Goal: Consume media (video, audio): Consume media (video, audio)

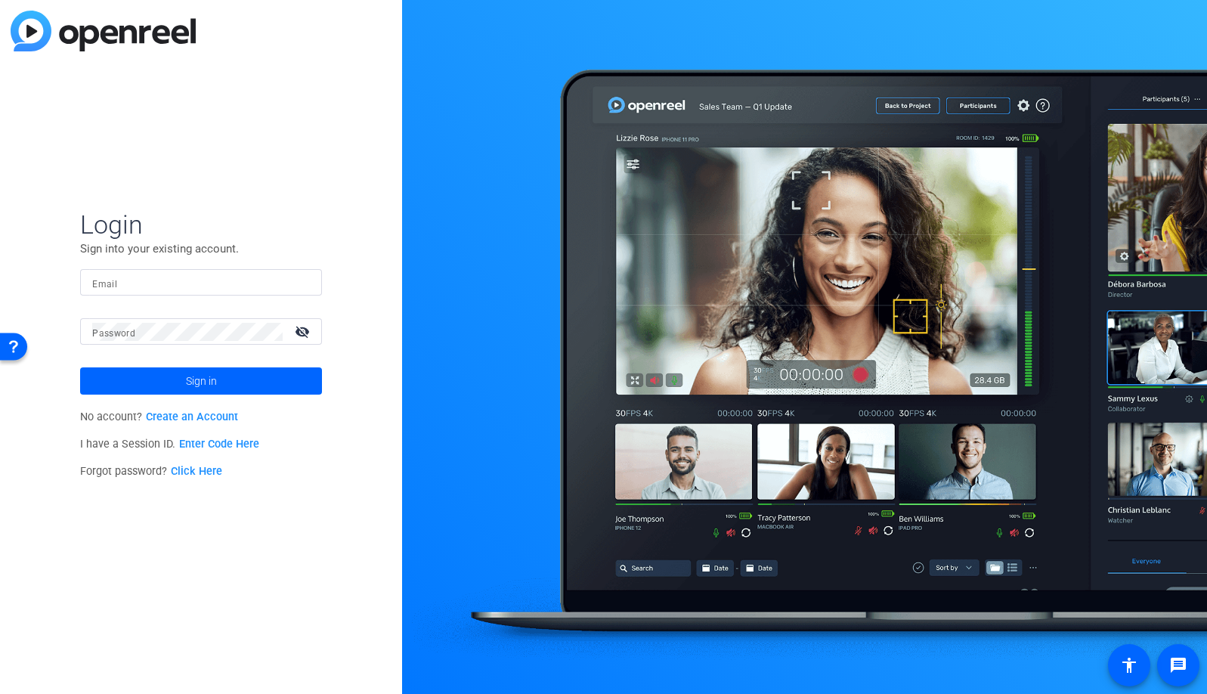
click at [188, 280] on input "Email" at bounding box center [201, 283] width 218 height 18
click at [304, 283] on div at bounding box center [301, 283] width 18 height 18
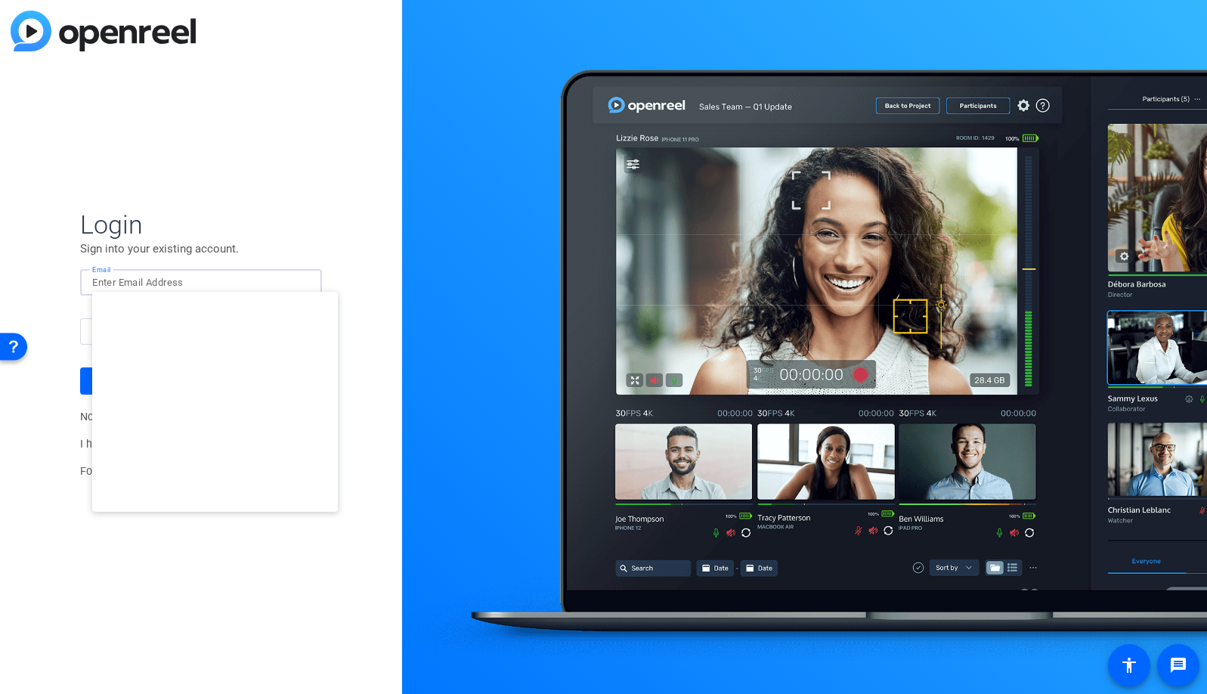
type input "studiosupport+2@openreel.com"
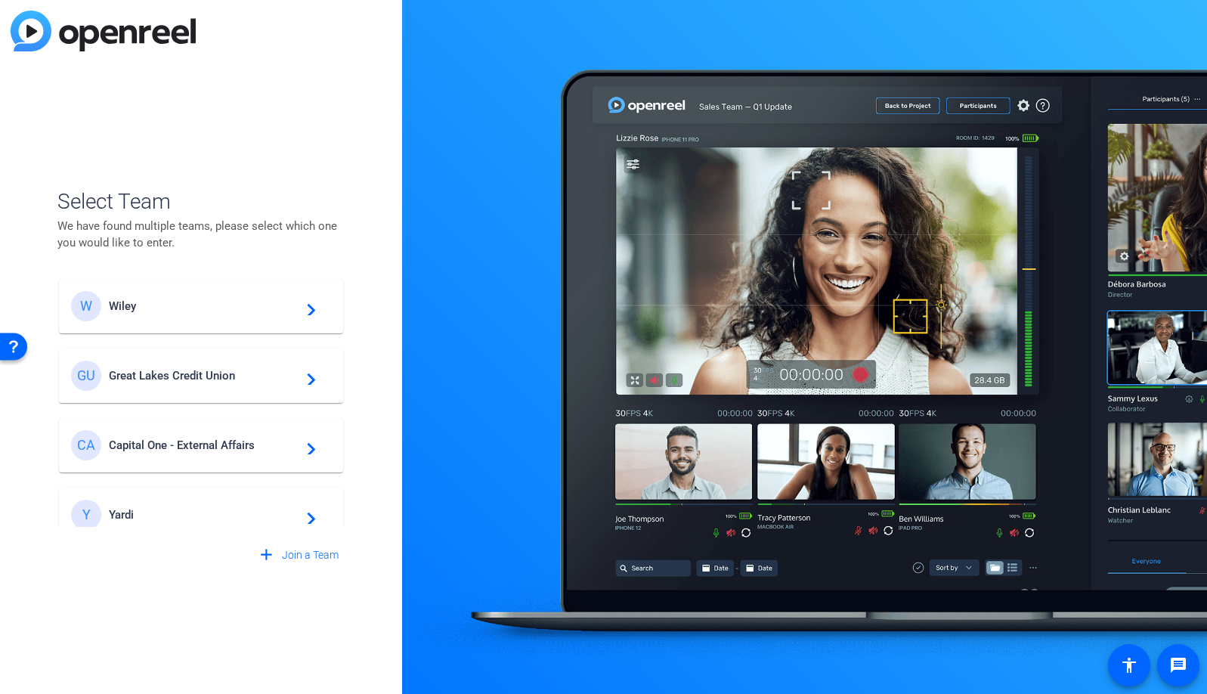
click at [151, 308] on span "Wiley" at bounding box center [203, 306] width 189 height 14
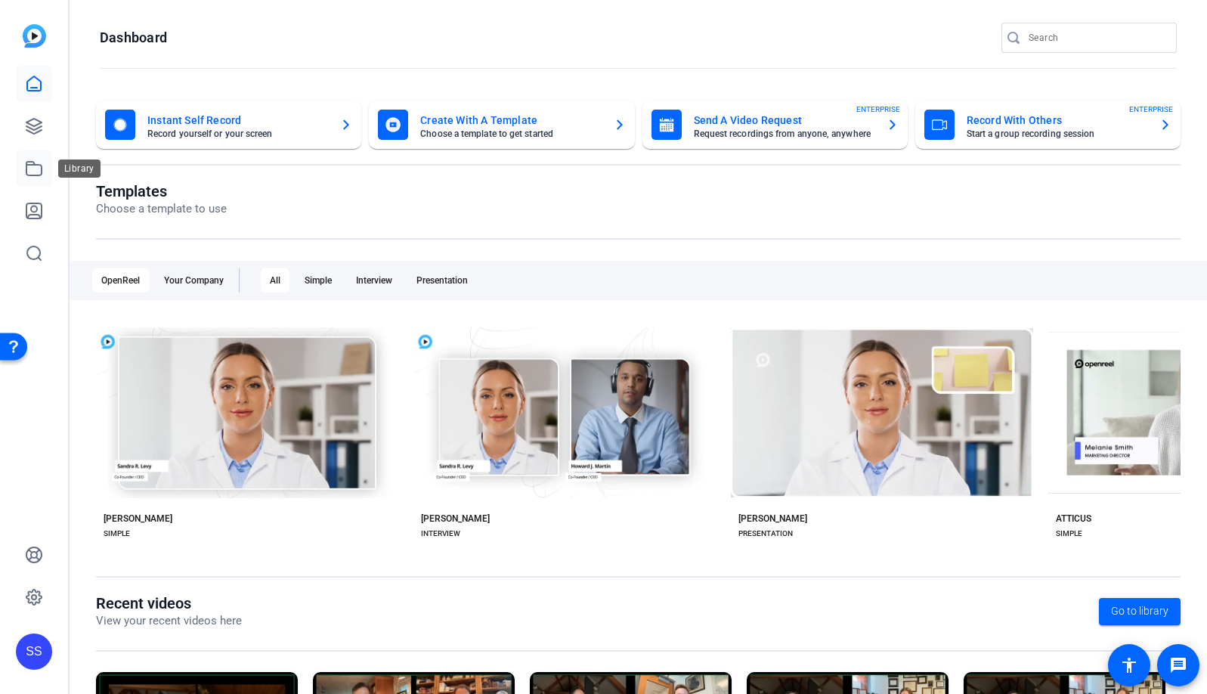
click at [39, 178] on link at bounding box center [34, 168] width 36 height 36
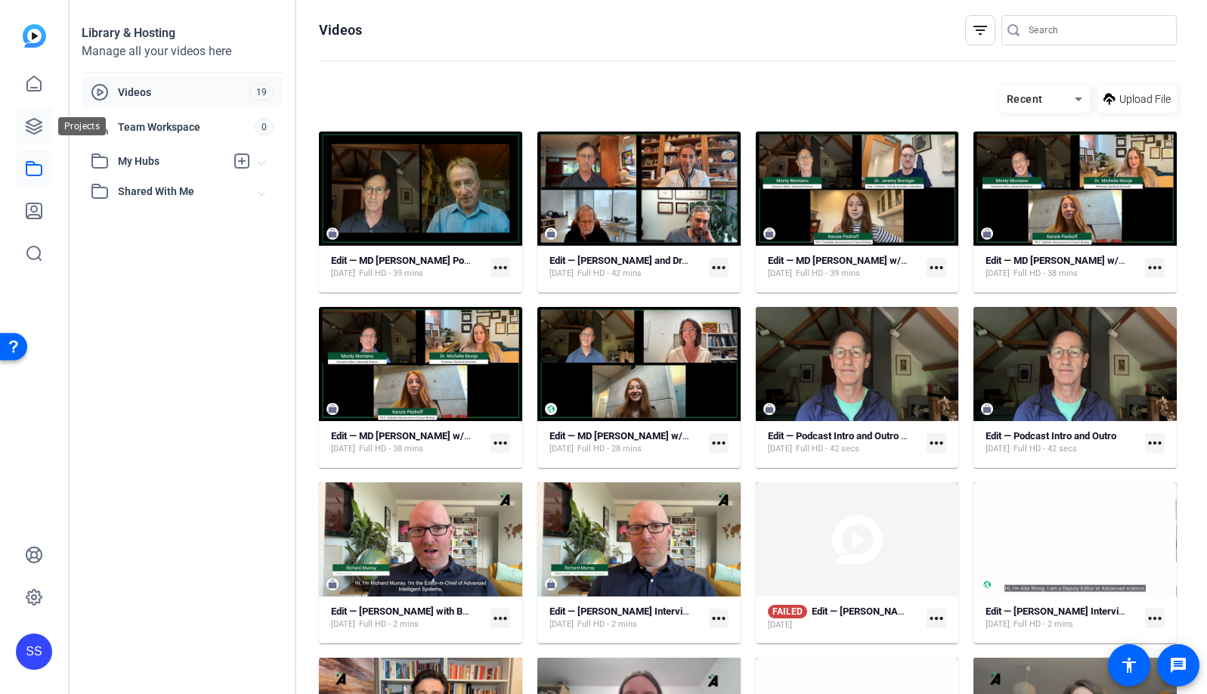
click at [36, 130] on icon at bounding box center [34, 126] width 18 height 18
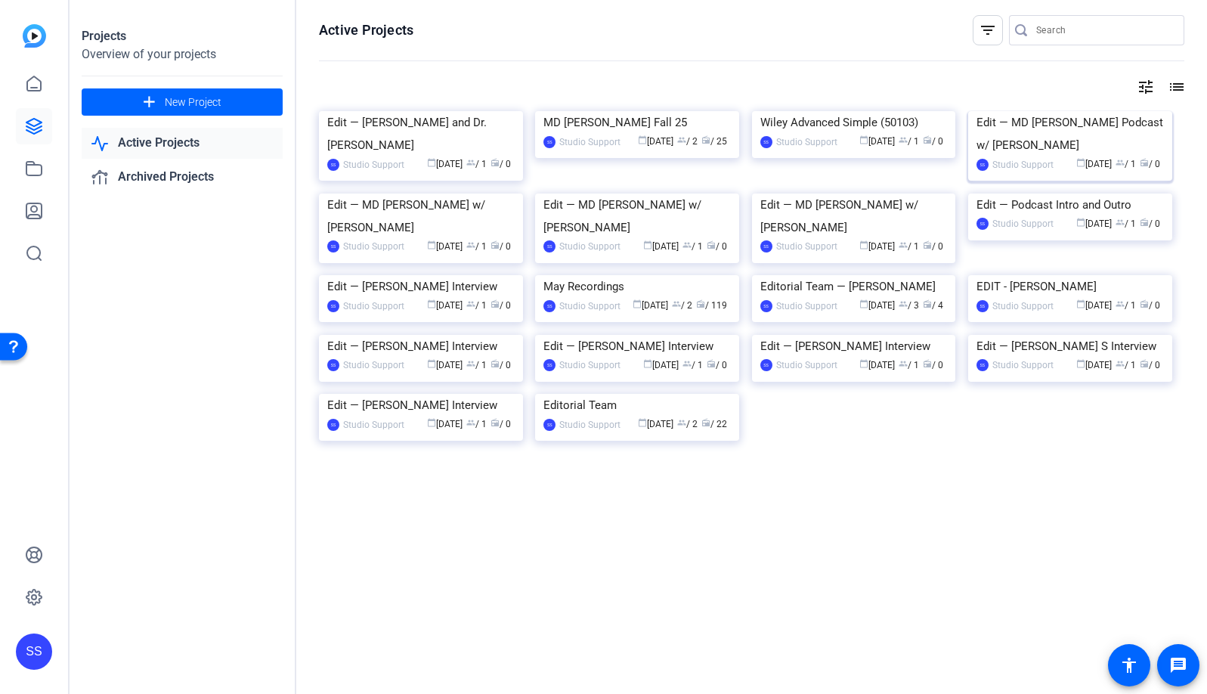
click at [1028, 111] on img at bounding box center [1070, 111] width 204 height 0
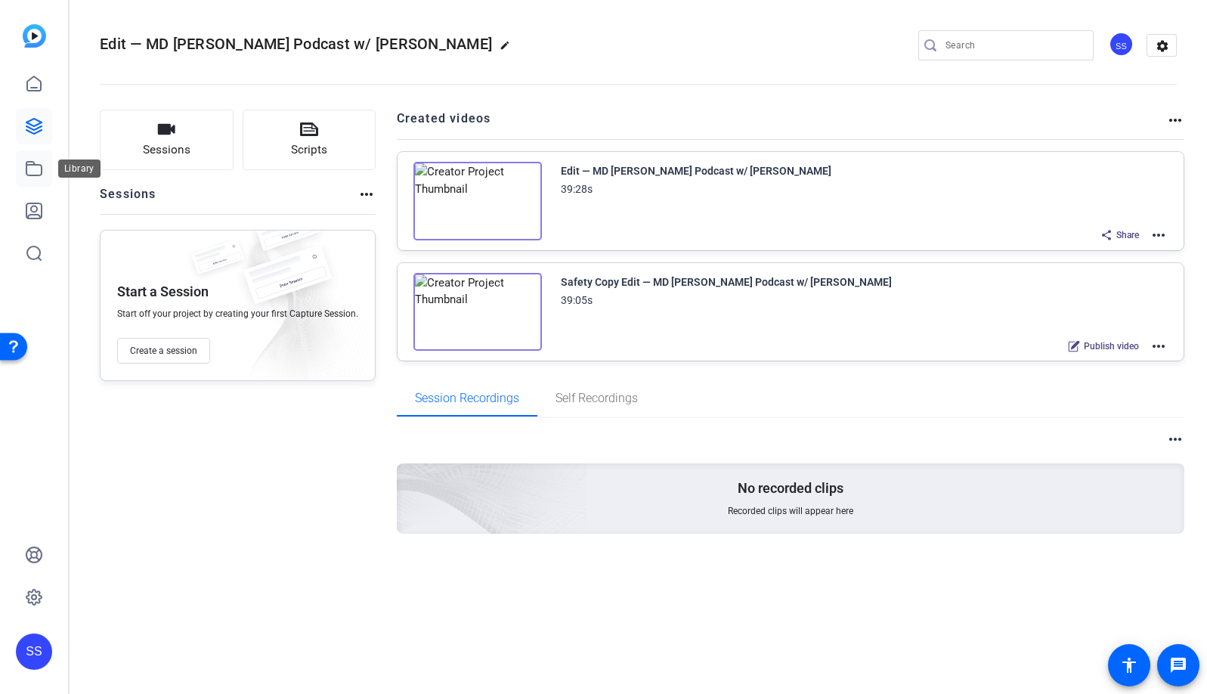
click at [32, 168] on icon at bounding box center [34, 168] width 18 height 18
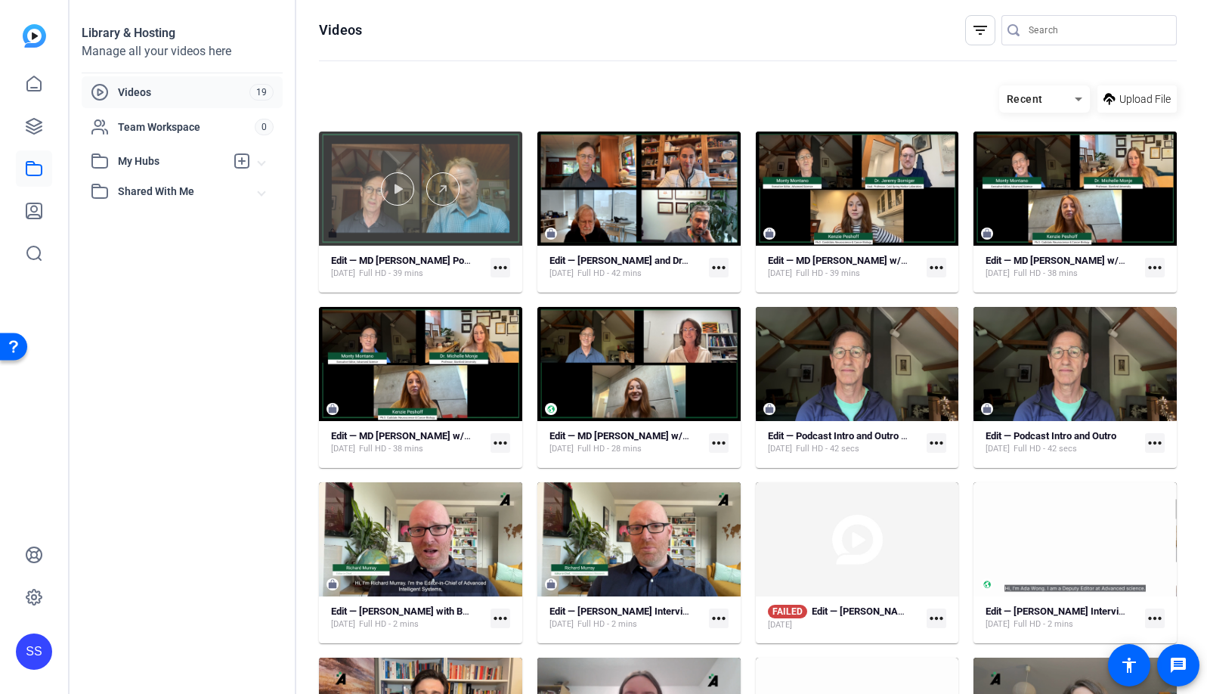
click at [396, 153] on div at bounding box center [420, 189] width 203 height 114
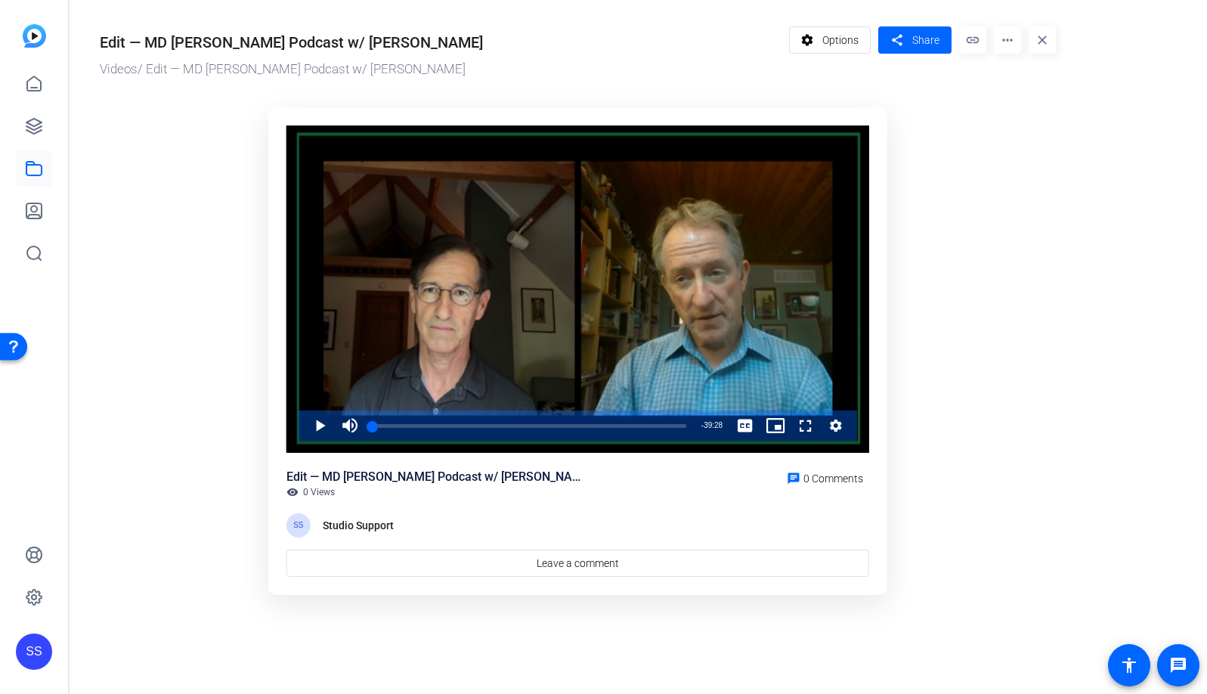
click at [191, 285] on ktd-grid "Video Player is loading. Play Video Play Mute Current Time 0:00 / Duration 39:2…" at bounding box center [578, 351] width 956 height 506
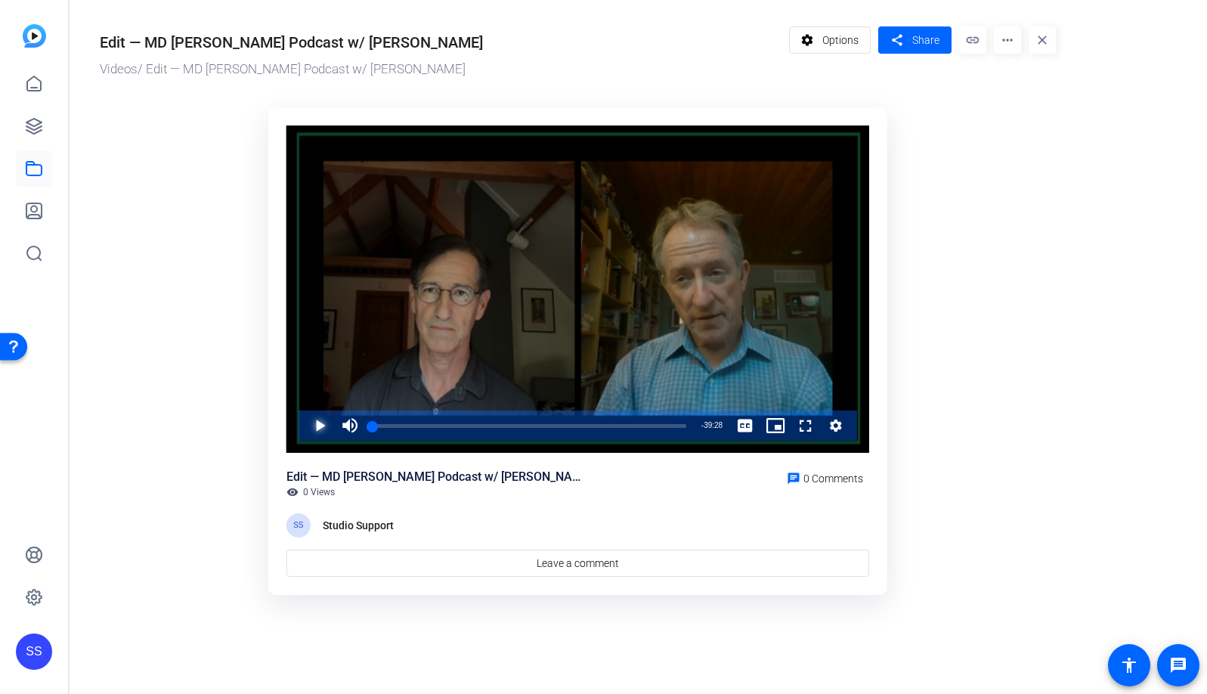
click at [305, 422] on span "Video Player" at bounding box center [305, 425] width 0 height 30
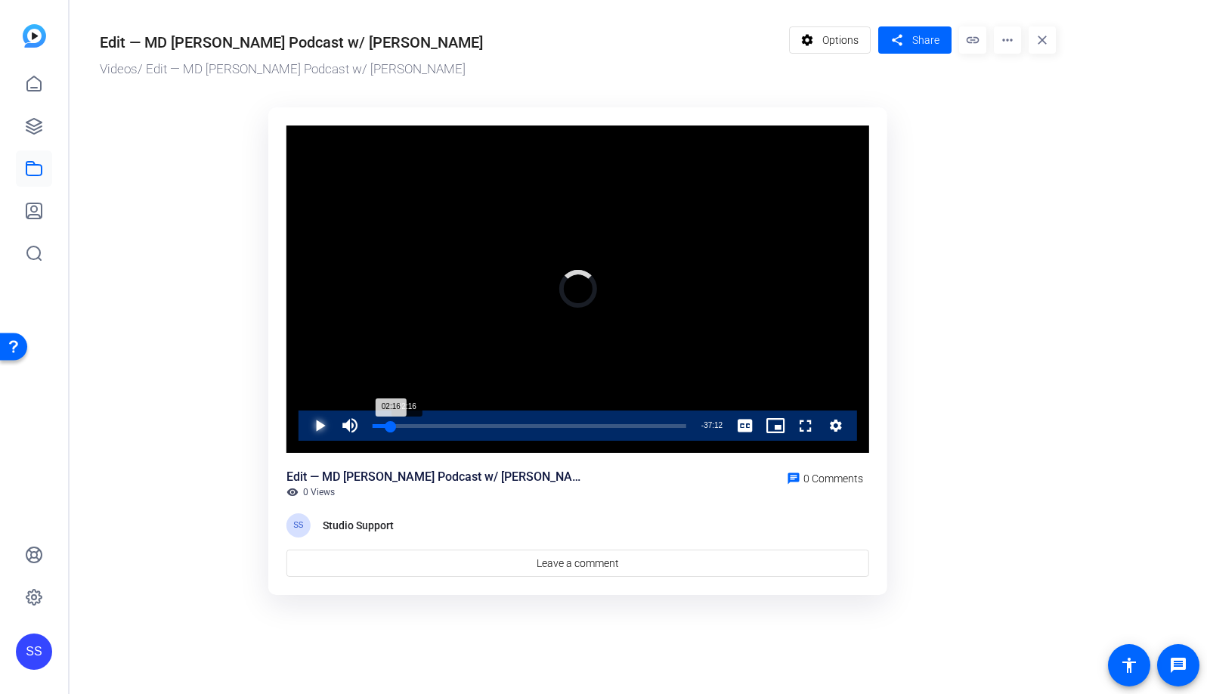
click at [390, 424] on div "Loaded : 0.88% 02:16 02:16" at bounding box center [530, 426] width 314 height 4
click at [305, 425] on span "Video Player" at bounding box center [305, 425] width 0 height 30
click at [457, 425] on div "Loaded : 6.35% 08:30 02:17" at bounding box center [530, 426] width 314 height 4
click at [305, 425] on span "Video Player" at bounding box center [305, 425] width 0 height 30
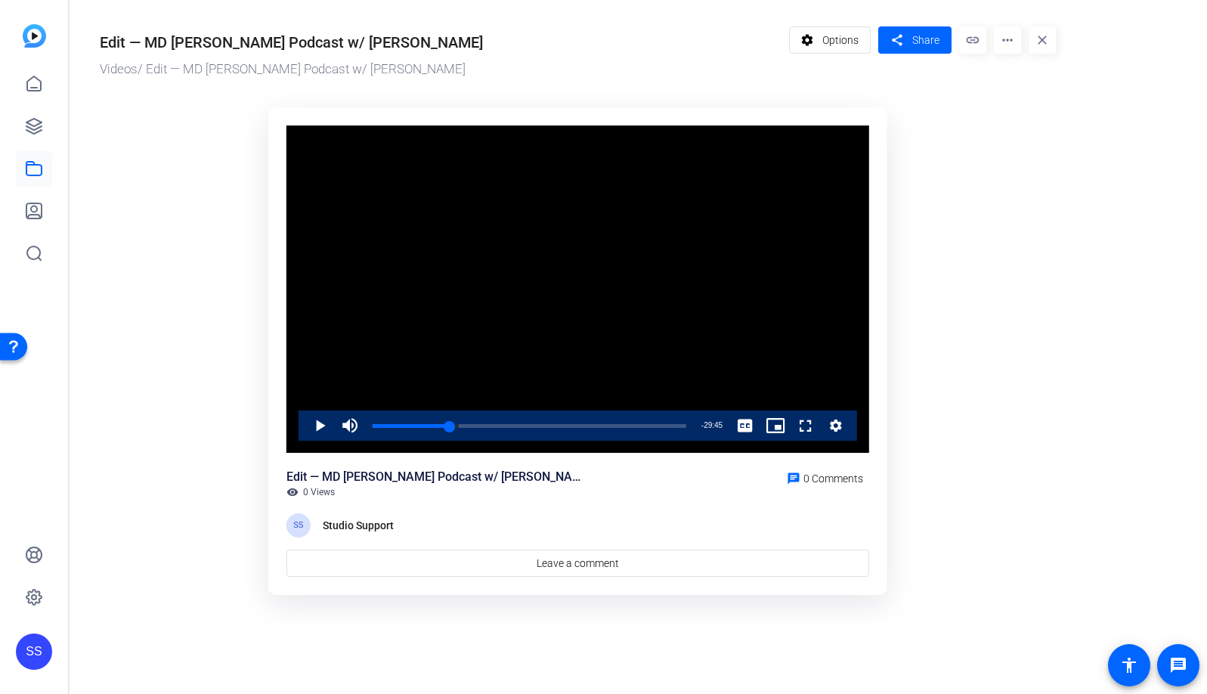
click at [39, 650] on div "SS" at bounding box center [34, 651] width 36 height 36
click at [167, 633] on mat-icon "logout" at bounding box center [172, 639] width 18 height 18
